Goal: Task Accomplishment & Management: Manage account settings

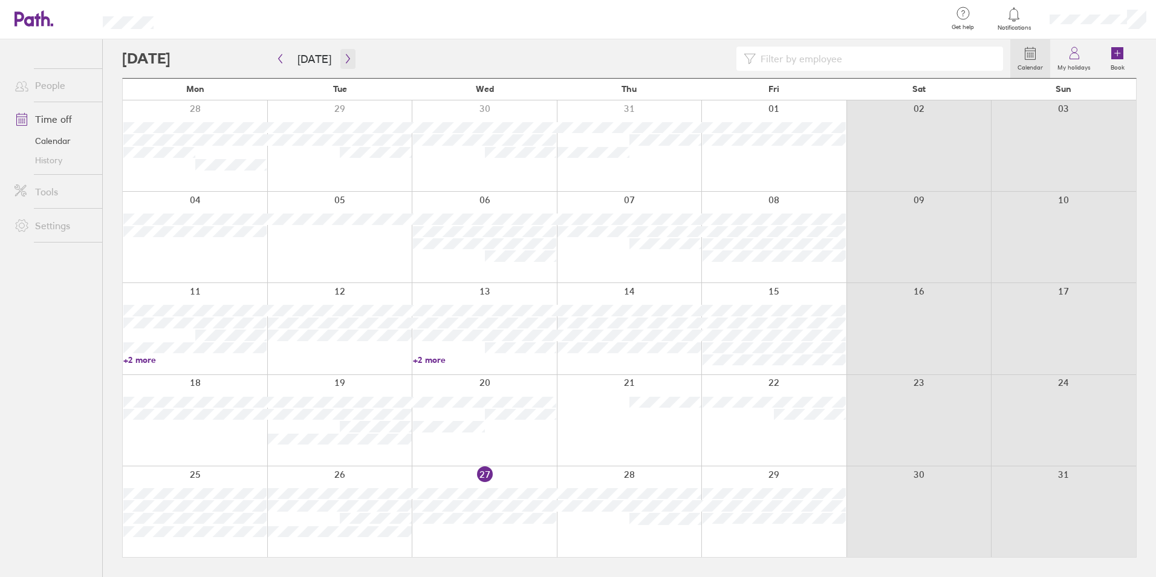
click at [343, 58] on icon "button" at bounding box center [347, 59] width 9 height 10
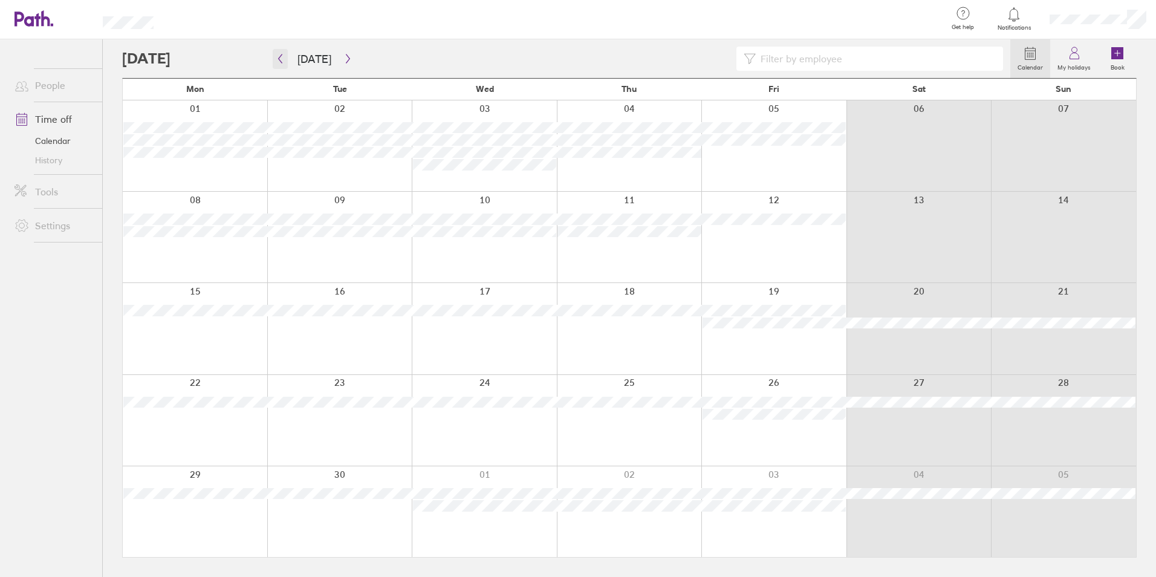
click at [280, 59] on icon "button" at bounding box center [280, 59] width 9 height 10
